Goal: Check status: Check status

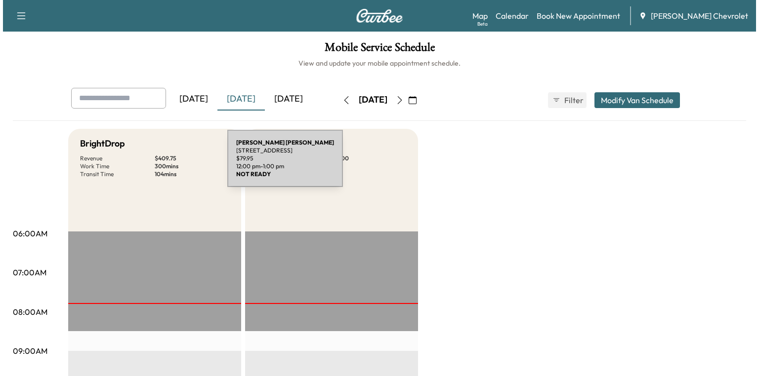
scroll to position [316, 0]
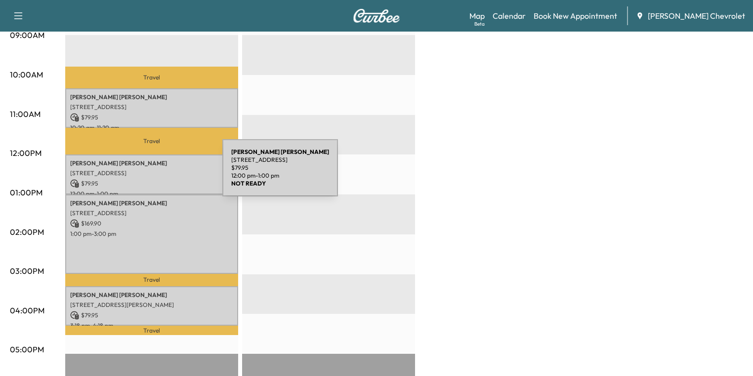
click at [148, 174] on p "[STREET_ADDRESS]" at bounding box center [151, 173] width 163 height 8
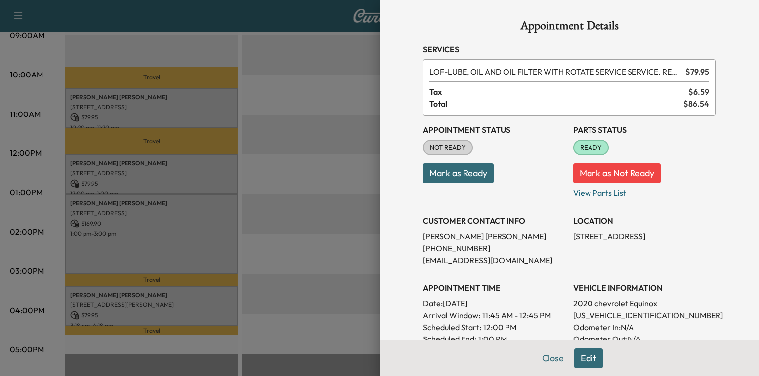
click at [550, 359] on button "Close" at bounding box center [552, 359] width 35 height 20
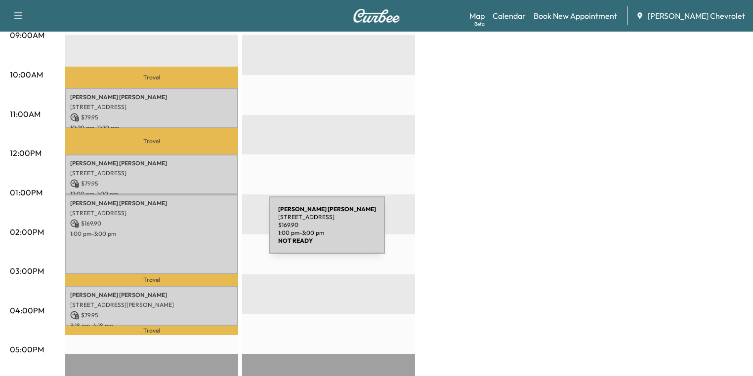
click at [163, 230] on p "1:00 pm - 3:00 pm" at bounding box center [151, 234] width 163 height 8
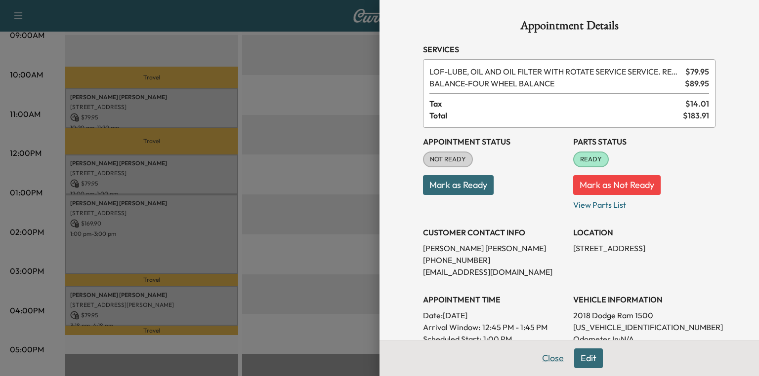
click at [542, 358] on button "Close" at bounding box center [552, 359] width 35 height 20
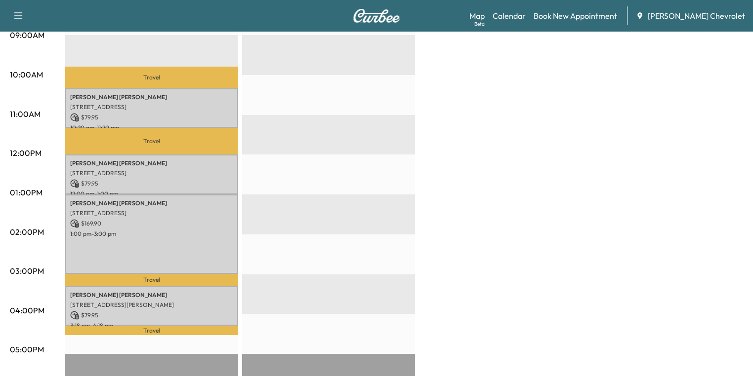
click at [136, 243] on div "[PERSON_NAME] [STREET_ADDRESS] $ 169.90 1:00 pm - 3:00 pm" at bounding box center [151, 235] width 173 height 80
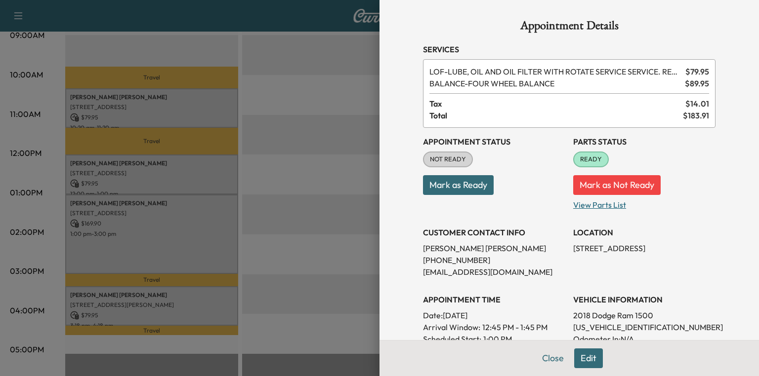
click at [603, 206] on p "View Parts List" at bounding box center [644, 203] width 142 height 16
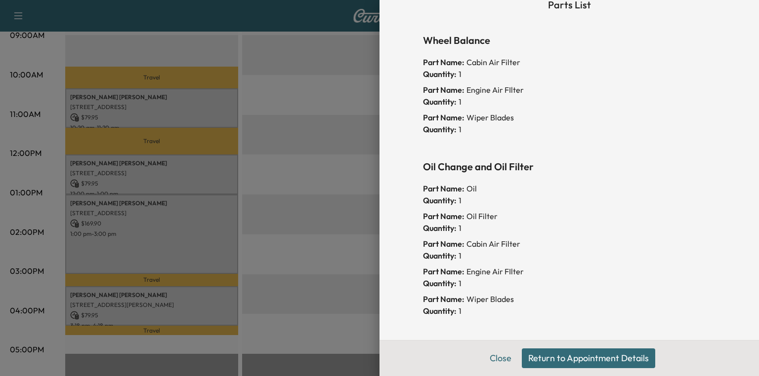
scroll to position [0, 0]
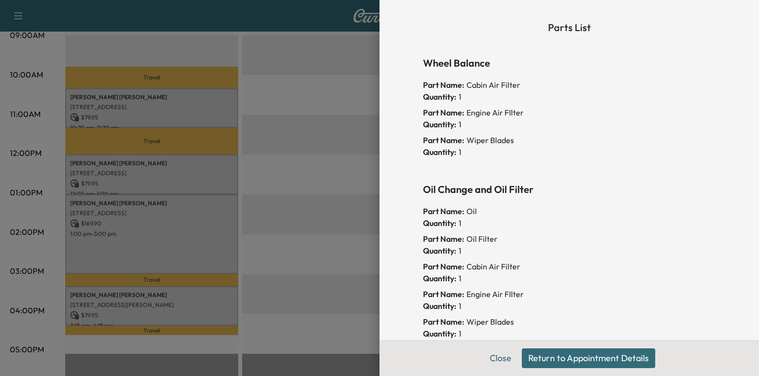
click at [535, 361] on button "Return to Appointment Details" at bounding box center [588, 359] width 133 height 20
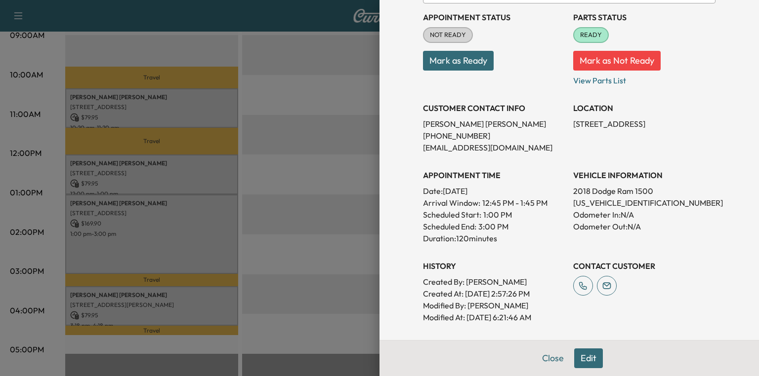
scroll to position [198, 0]
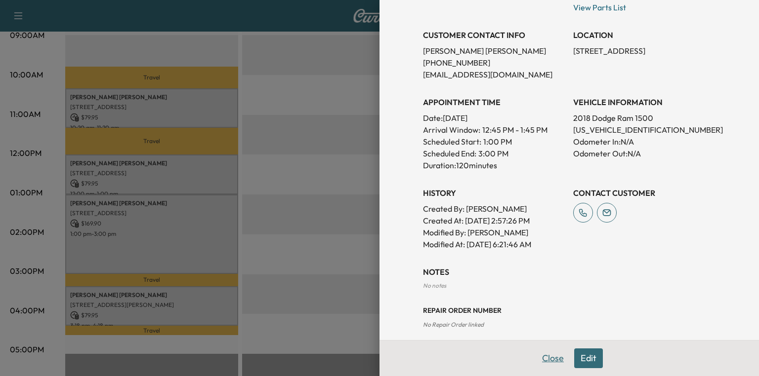
click at [551, 359] on button "Close" at bounding box center [552, 359] width 35 height 20
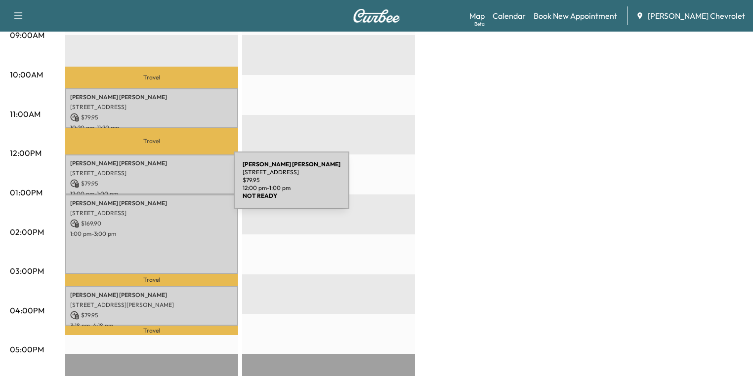
click at [135, 169] on p "[STREET_ADDRESS]" at bounding box center [151, 173] width 163 height 8
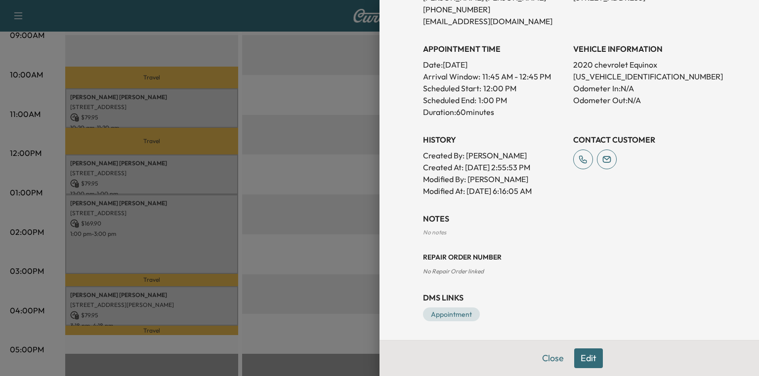
scroll to position [2, 0]
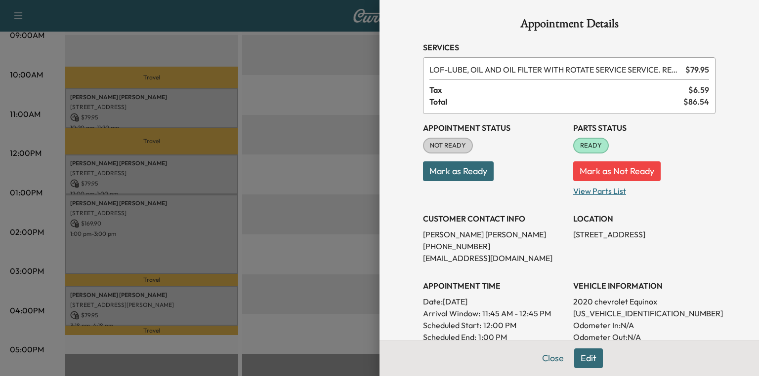
click at [594, 196] on p "View Parts List" at bounding box center [644, 189] width 142 height 16
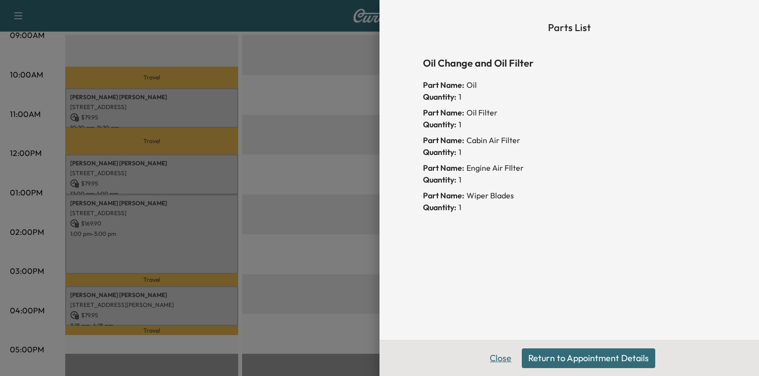
click at [496, 363] on button "Close" at bounding box center [500, 359] width 35 height 20
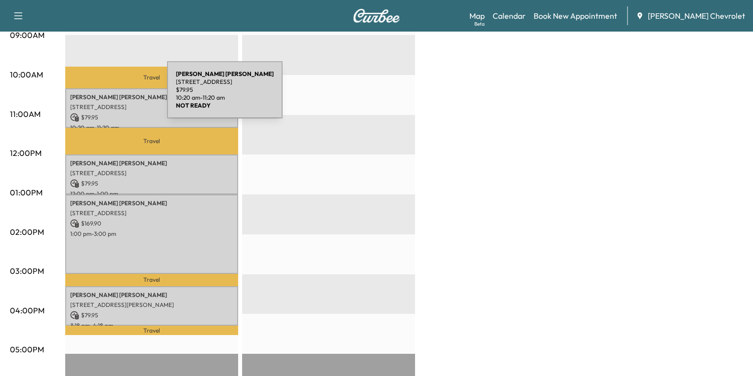
click at [94, 94] on p "[PERSON_NAME]" at bounding box center [151, 97] width 163 height 8
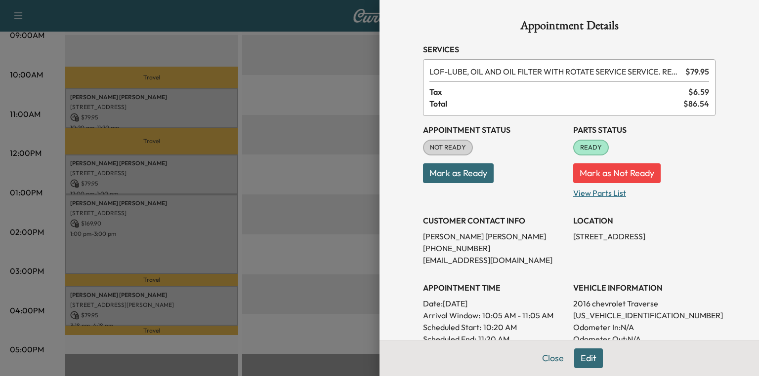
click at [584, 194] on p "View Parts List" at bounding box center [644, 191] width 142 height 16
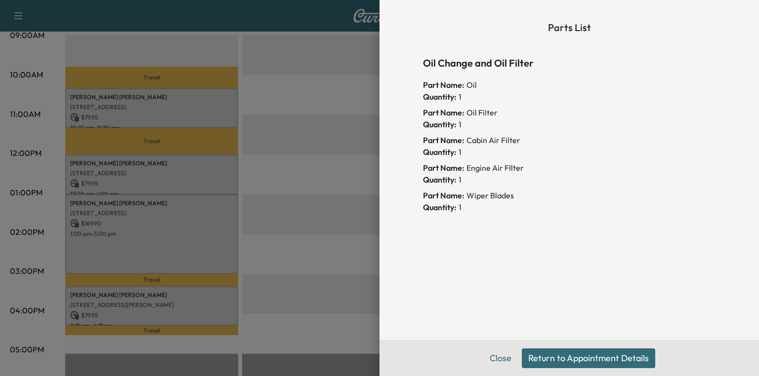
drag, startPoint x: 278, startPoint y: 259, endPoint x: 244, endPoint y: 269, distance: 34.5
click at [278, 259] on div at bounding box center [379, 188] width 759 height 376
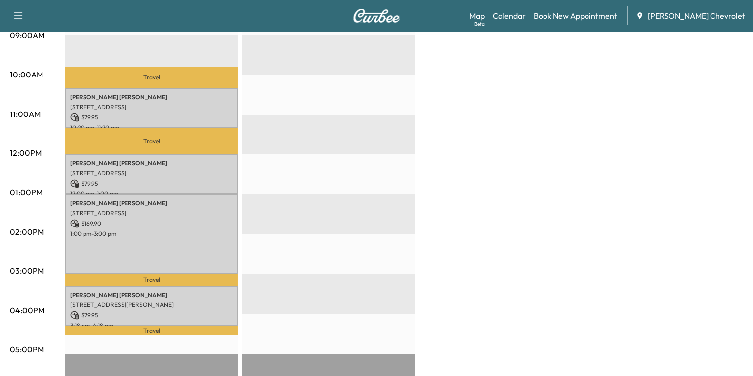
click at [193, 282] on p "Travel" at bounding box center [151, 280] width 173 height 12
click at [201, 301] on p "[STREET_ADDRESS][PERSON_NAME]" at bounding box center [151, 305] width 163 height 8
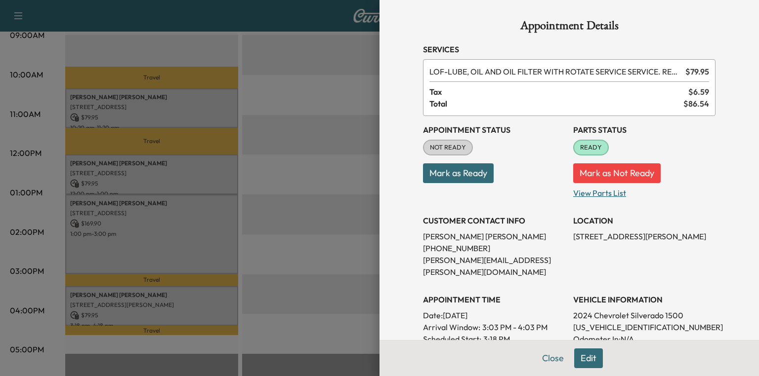
click at [583, 194] on p "View Parts List" at bounding box center [644, 191] width 142 height 16
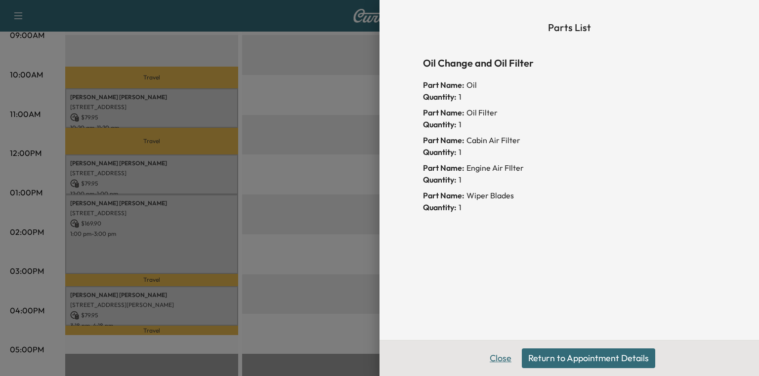
click at [505, 356] on button "Close" at bounding box center [500, 359] width 35 height 20
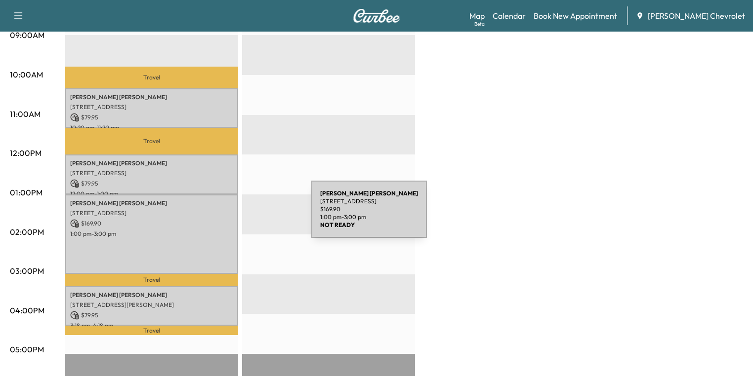
click at [237, 215] on div "[PERSON_NAME] [STREET_ADDRESS] $ 169.90 1:00 pm - 3:00 pm" at bounding box center [151, 235] width 173 height 80
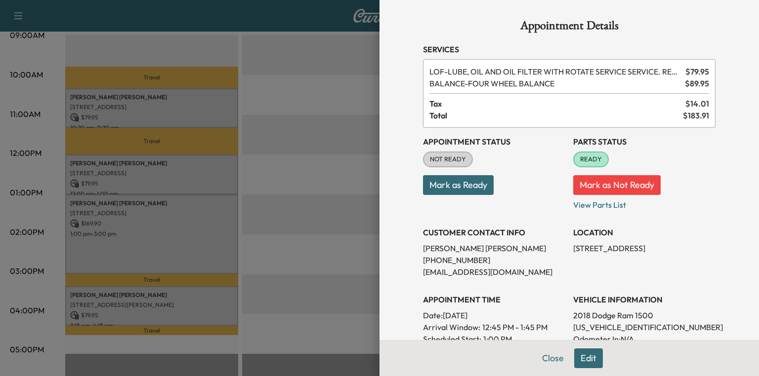
click at [319, 221] on div at bounding box center [379, 188] width 759 height 376
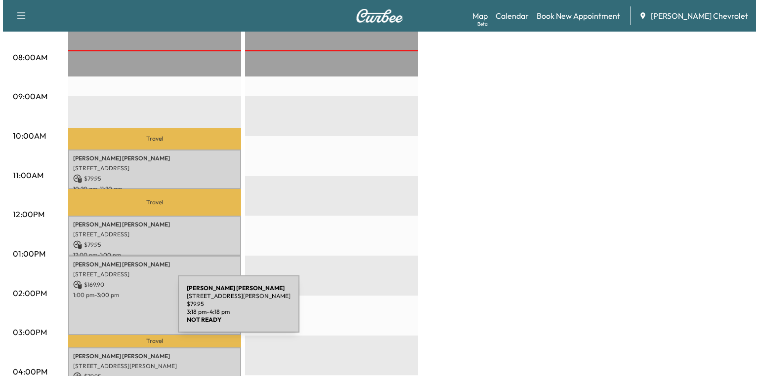
scroll to position [237, 0]
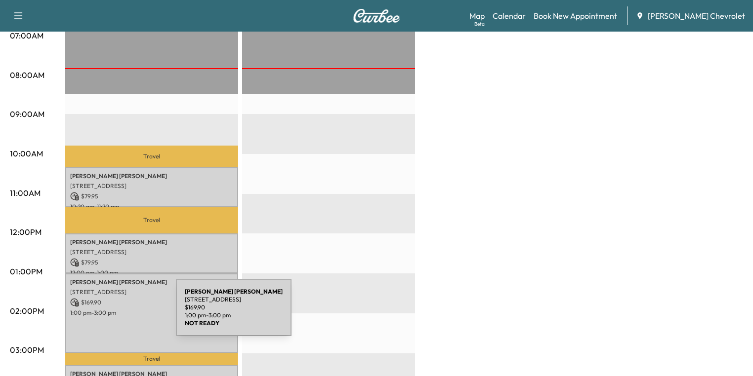
click at [102, 313] on p "1:00 pm - 3:00 pm" at bounding box center [151, 313] width 163 height 8
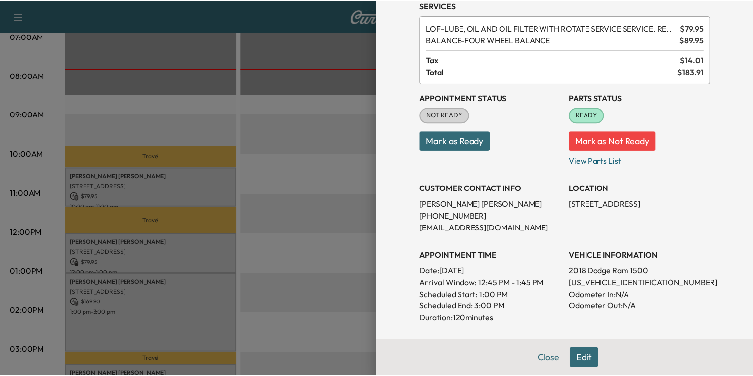
scroll to position [0, 0]
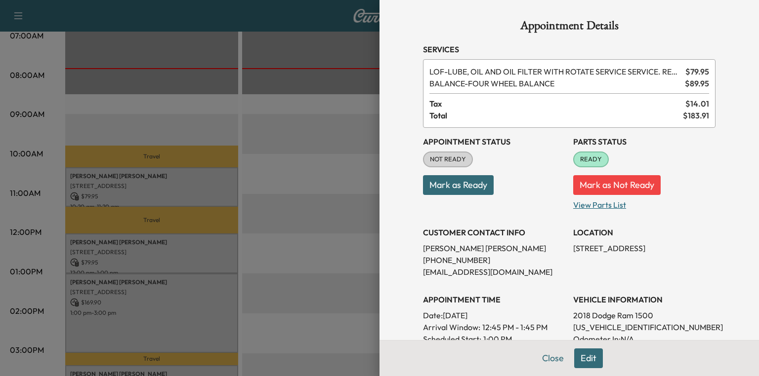
click at [605, 205] on p "View Parts List" at bounding box center [644, 203] width 142 height 16
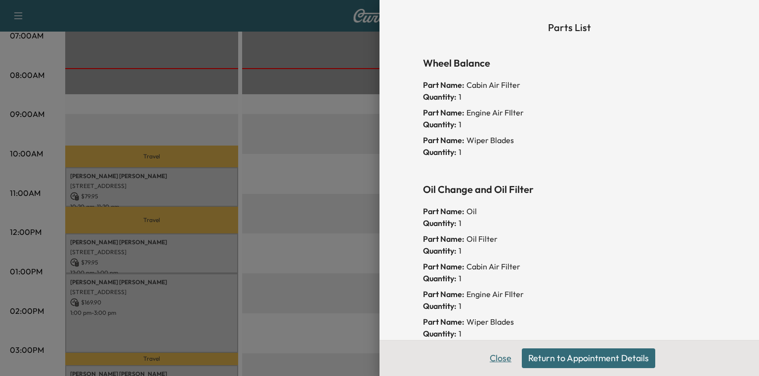
click at [502, 366] on button "Close" at bounding box center [500, 359] width 35 height 20
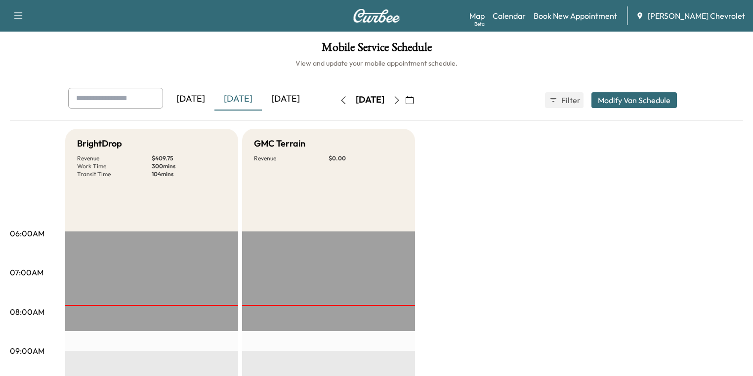
click at [262, 99] on div "[DATE]" at bounding box center [285, 99] width 47 height 23
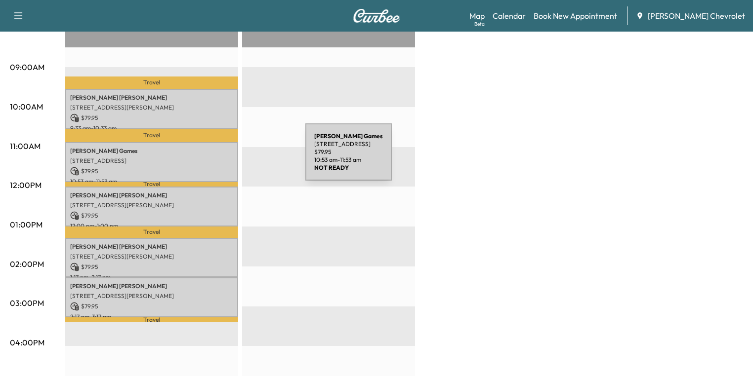
scroll to position [265, 0]
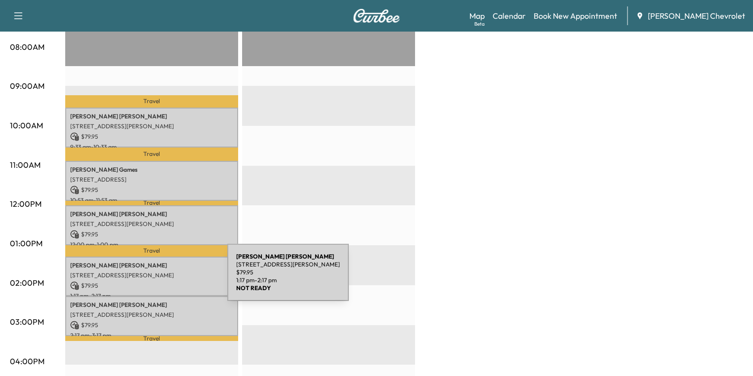
click at [153, 281] on p "$ 79.95" at bounding box center [151, 285] width 163 height 9
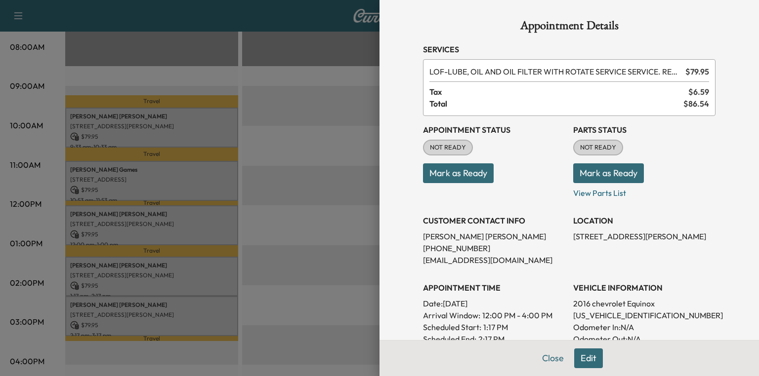
drag, startPoint x: 309, startPoint y: 257, endPoint x: 230, endPoint y: 282, distance: 83.3
click at [309, 259] on div at bounding box center [379, 188] width 759 height 376
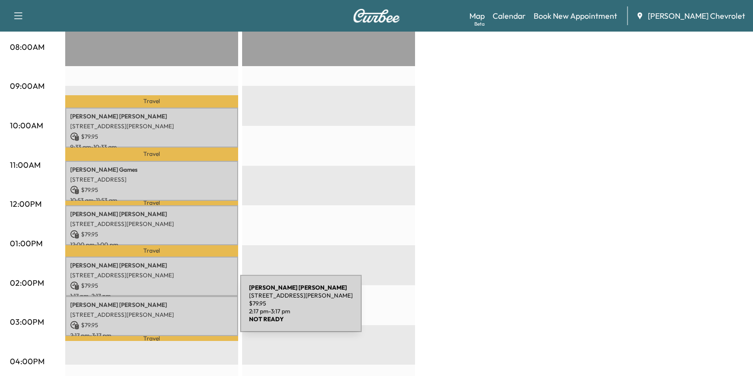
click at [160, 317] on div "[PERSON_NAME] [STREET_ADDRESS][PERSON_NAME] $ 79.95 2:17 pm - 3:17 pm" at bounding box center [151, 316] width 173 height 40
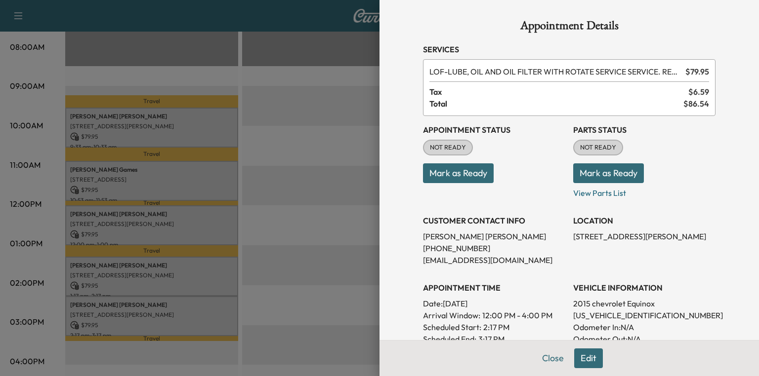
click at [316, 230] on div at bounding box center [379, 188] width 759 height 376
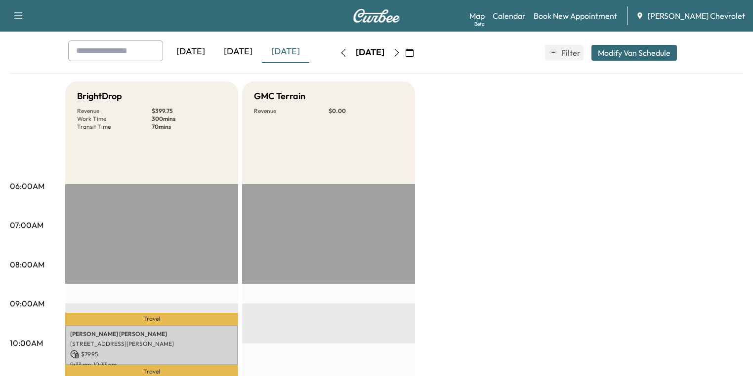
scroll to position [28, 0]
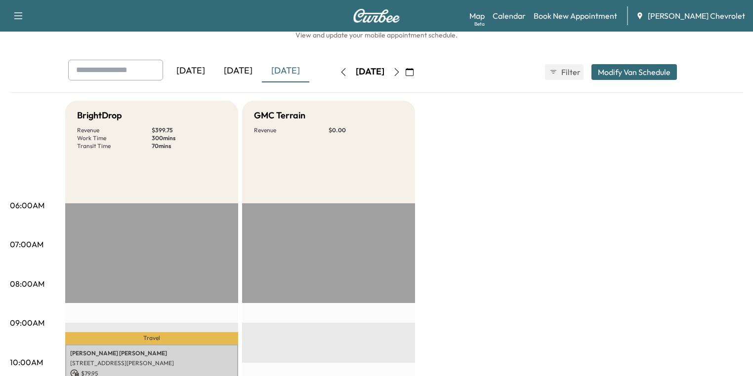
click at [405, 72] on button "button" at bounding box center [396, 72] width 17 height 16
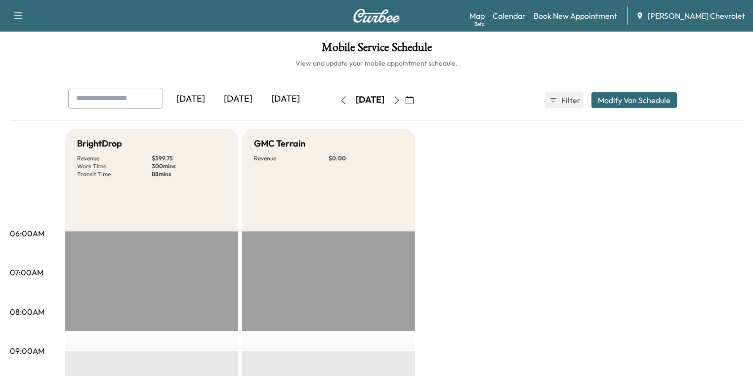
click at [401, 99] on icon "button" at bounding box center [397, 100] width 8 height 8
click at [401, 97] on icon "button" at bounding box center [397, 100] width 8 height 8
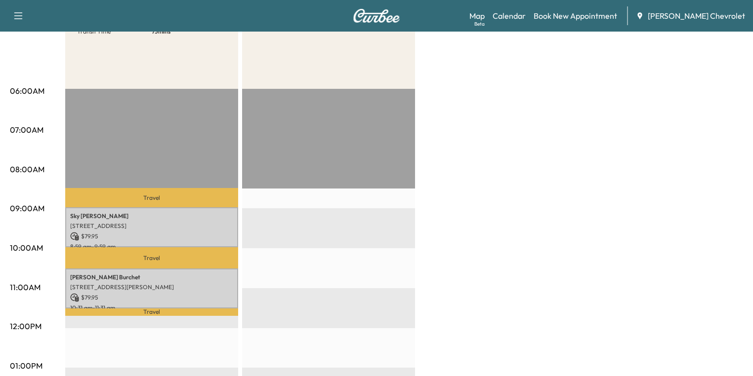
scroll to position [198, 0]
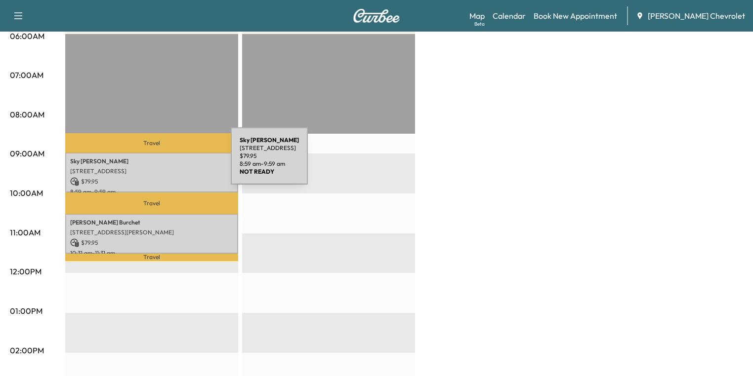
click at [157, 162] on p "[PERSON_NAME]" at bounding box center [151, 162] width 163 height 8
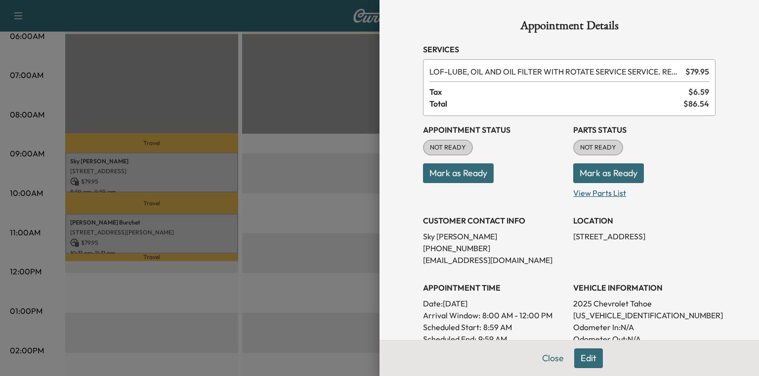
click at [593, 198] on p "View Parts List" at bounding box center [644, 191] width 142 height 16
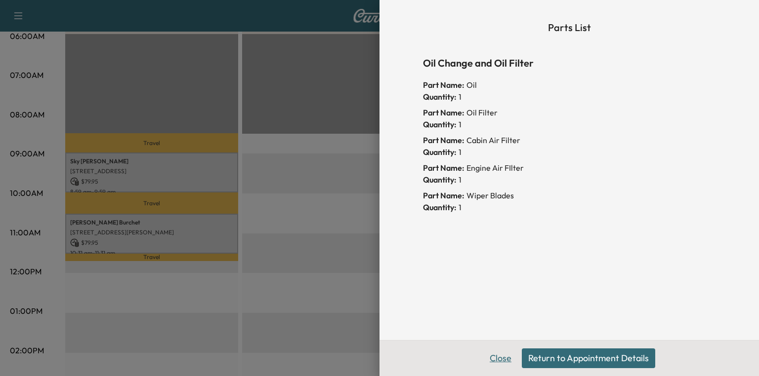
click at [504, 361] on button "Close" at bounding box center [500, 359] width 35 height 20
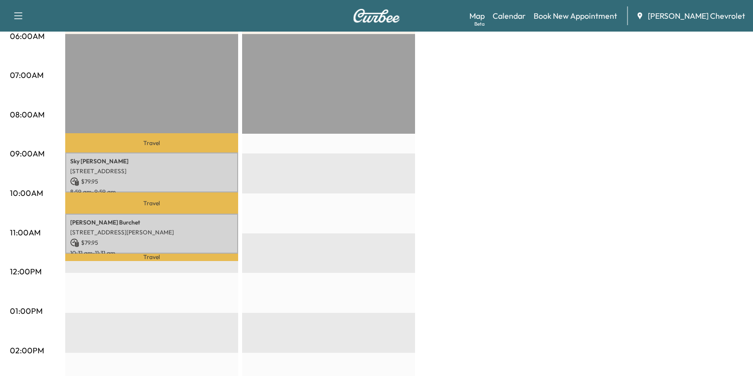
click at [91, 256] on p "Travel" at bounding box center [151, 257] width 173 height 7
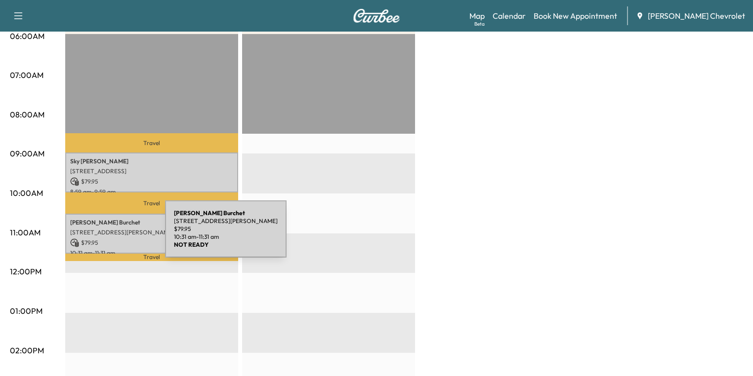
click at [91, 235] on div "[PERSON_NAME] [STREET_ADDRESS][PERSON_NAME] $ 79.95 10:31 am - 11:31 am" at bounding box center [151, 234] width 173 height 40
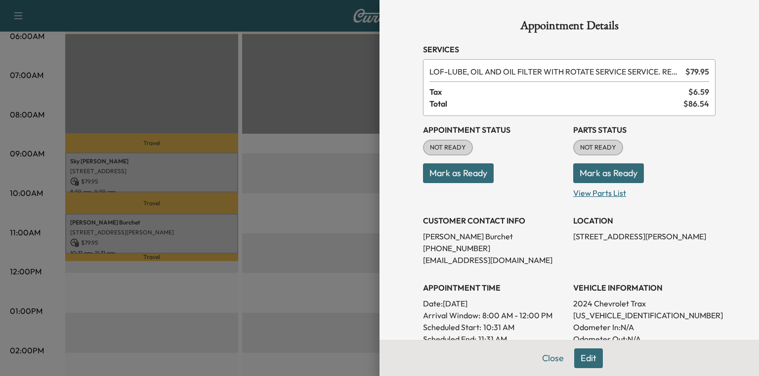
click at [585, 191] on p "View Parts List" at bounding box center [644, 191] width 142 height 16
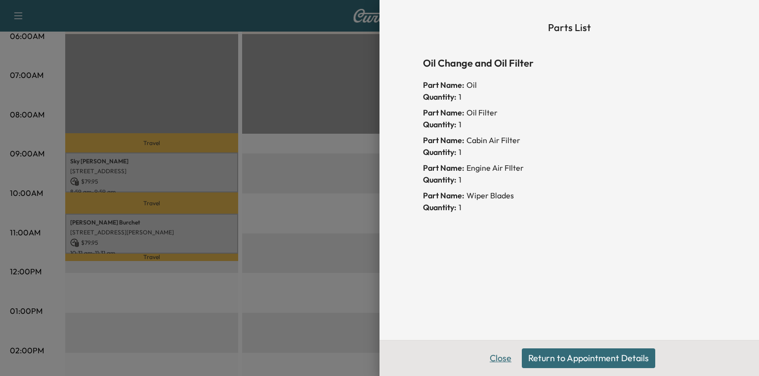
click at [509, 361] on button "Close" at bounding box center [500, 359] width 35 height 20
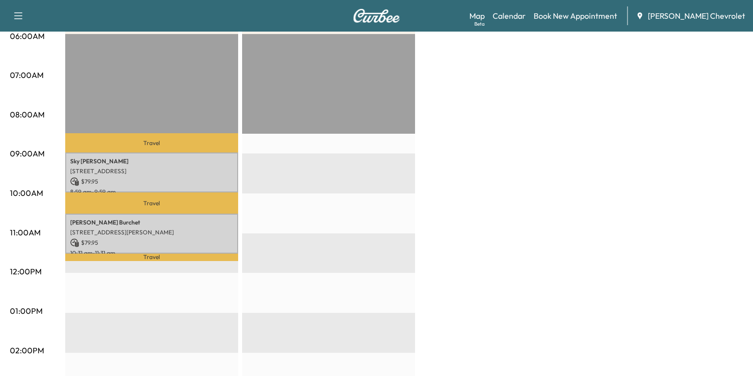
click at [287, 274] on div "EST Start" at bounding box center [328, 353] width 173 height 638
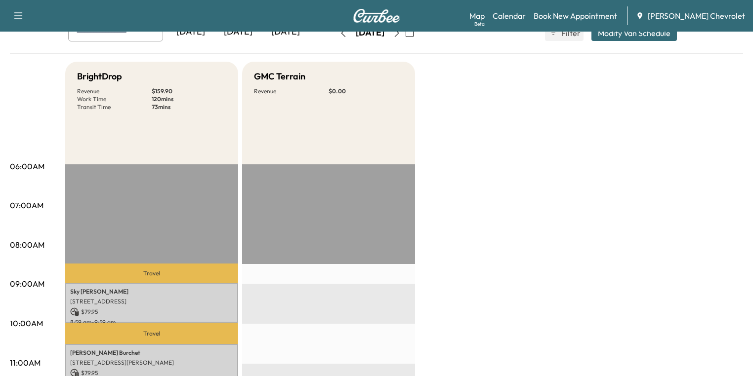
scroll to position [0, 0]
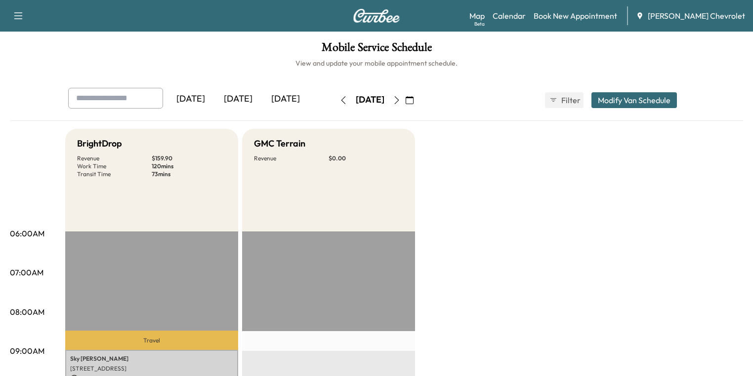
click at [214, 98] on div "[DATE]" at bounding box center [237, 99] width 47 height 23
